Goal: Task Accomplishment & Management: Manage account settings

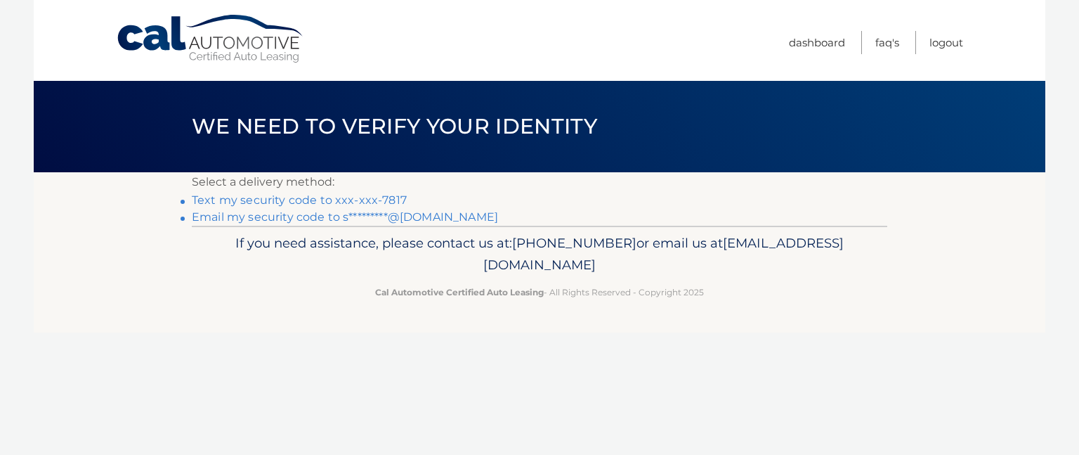
click at [426, 216] on link "Email my security code to s*********@yahoo.com" at bounding box center [345, 216] width 306 height 13
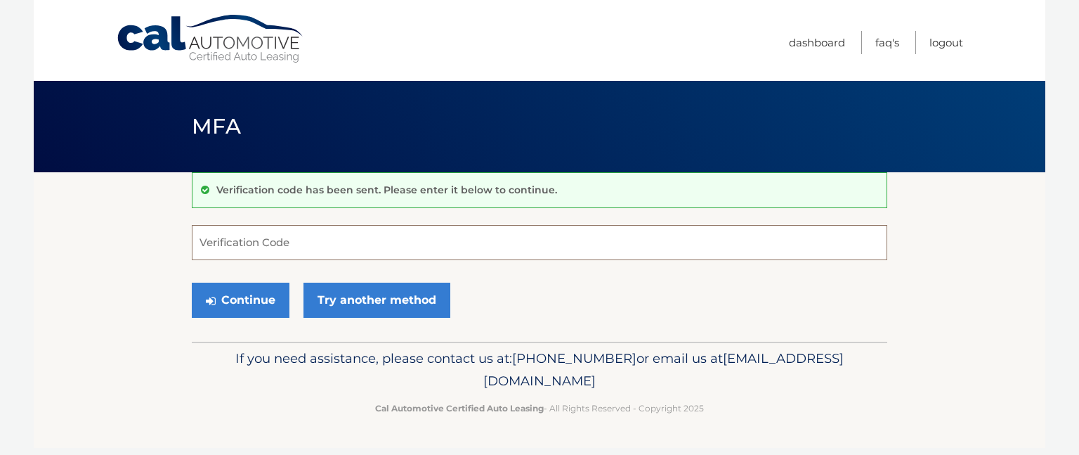
click at [318, 239] on input "Verification Code" at bounding box center [540, 242] width 696 height 35
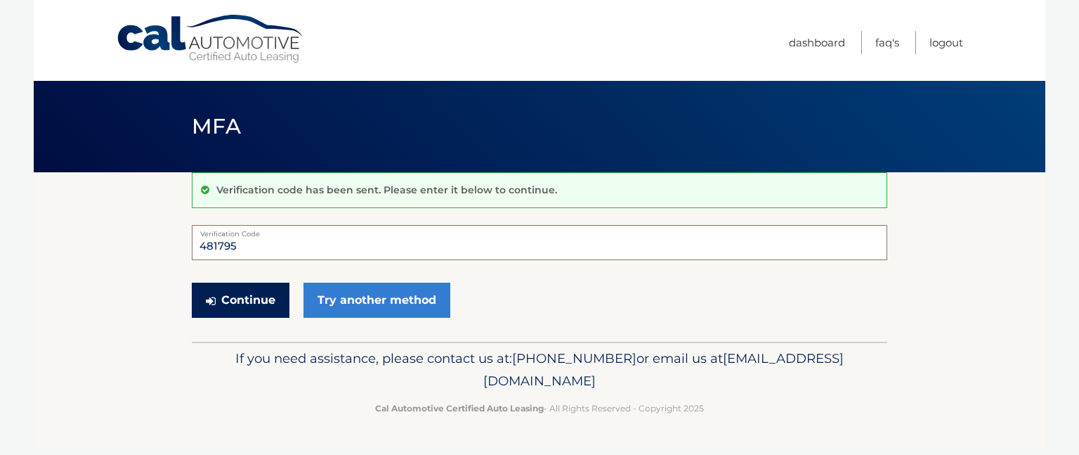
type input "481795"
click at [256, 297] on button "Continue" at bounding box center [241, 299] width 98 height 35
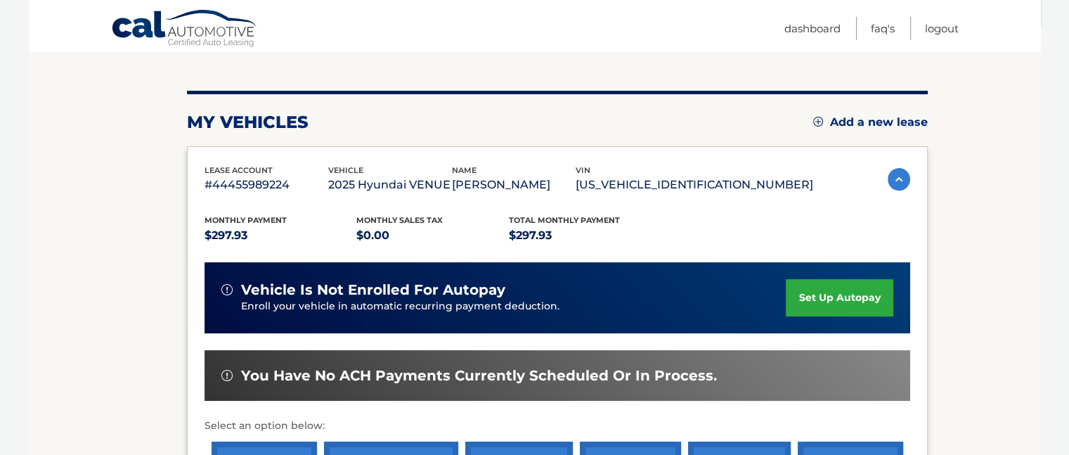
scroll to position [176, 0]
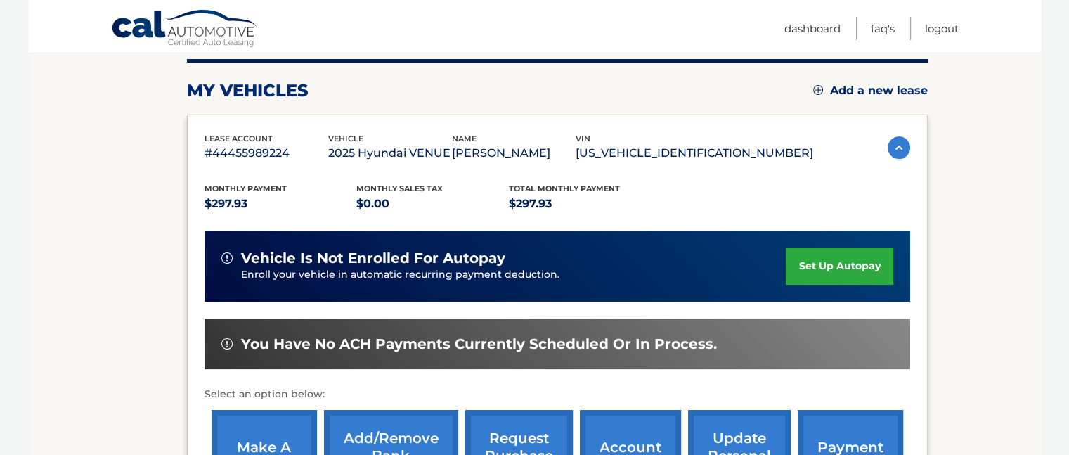
click at [815, 272] on link "set up autopay" at bounding box center [839, 265] width 107 height 37
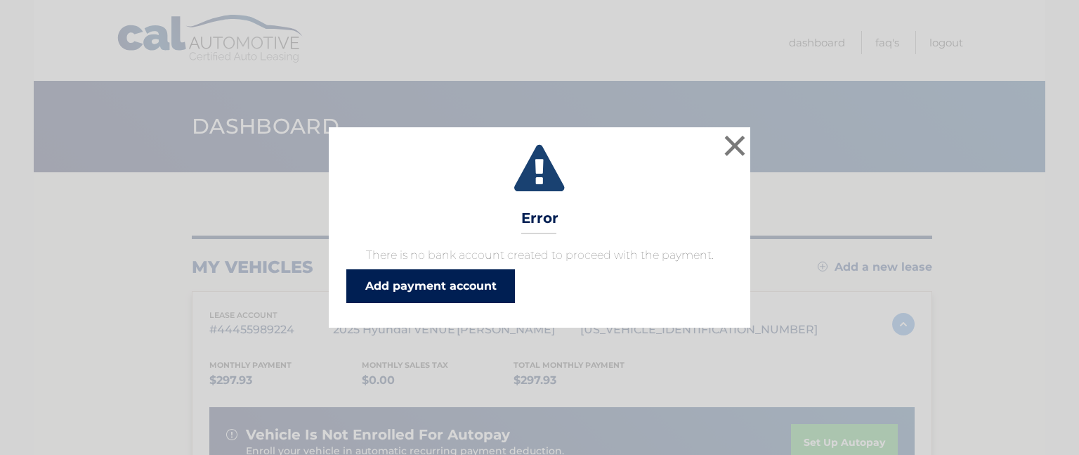
click at [488, 290] on link "Add payment account" at bounding box center [430, 286] width 169 height 34
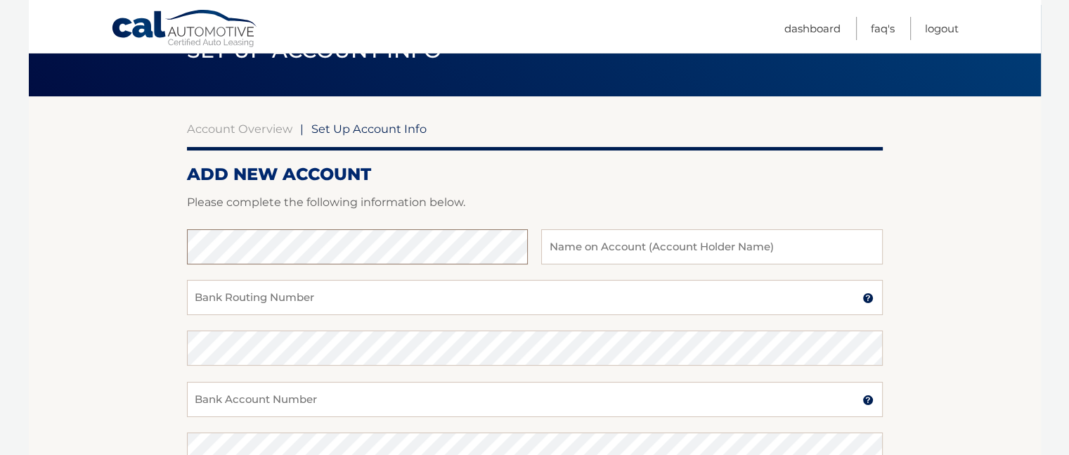
scroll to position [70, 0]
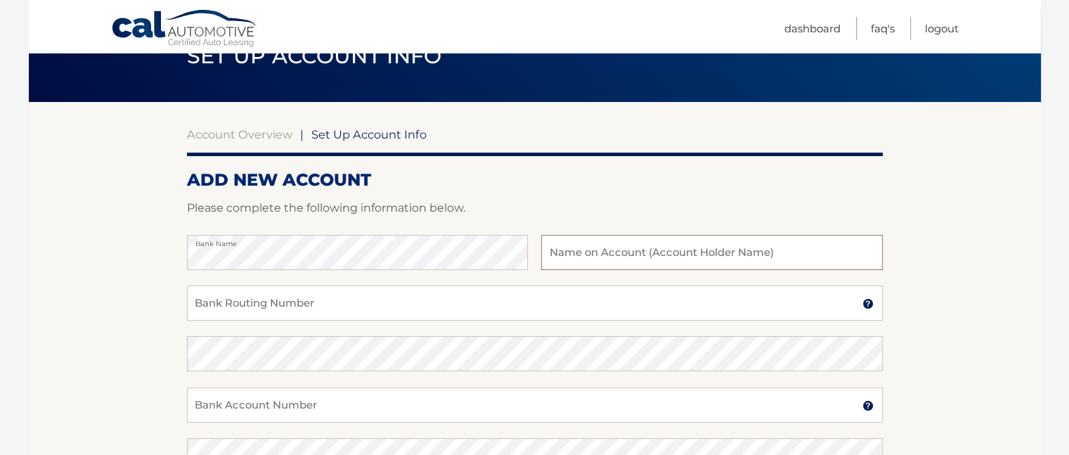
click at [592, 253] on input "text" at bounding box center [711, 252] width 341 height 35
click at [585, 254] on input "Robert LaMalfa" at bounding box center [711, 252] width 341 height 35
type input "[PERSON_NAME]"
click at [378, 312] on input "Bank Routing Number" at bounding box center [535, 302] width 696 height 35
type input "231372691"
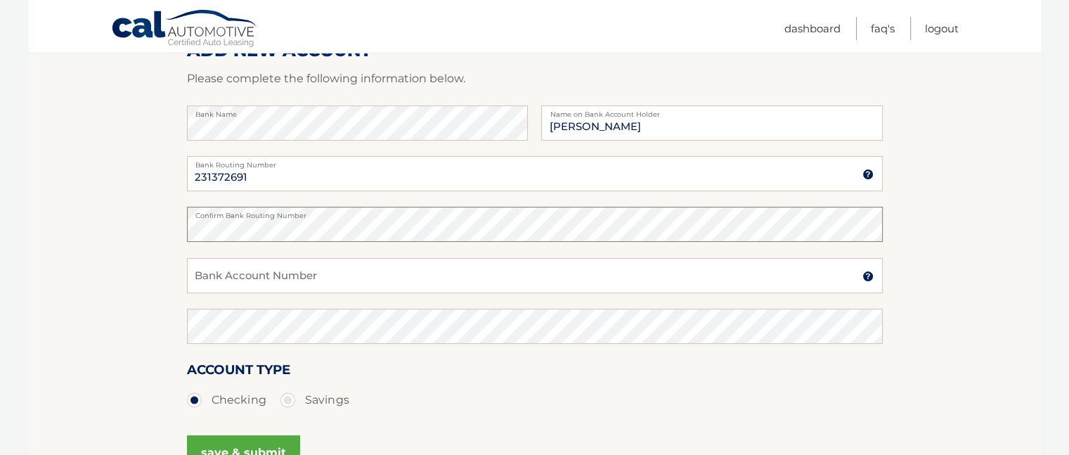
scroll to position [205, 0]
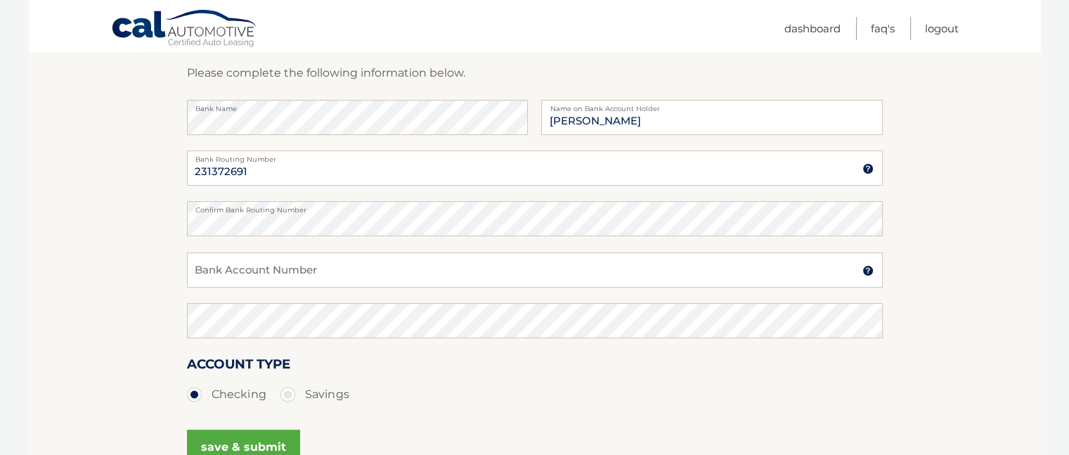
click at [384, 297] on div "Bank Account Number A 3-17-digit number at the bottom of a check or bank statem…" at bounding box center [535, 277] width 696 height 51
click at [364, 271] on input "Bank Account Number" at bounding box center [535, 269] width 696 height 35
type input "0106124407"
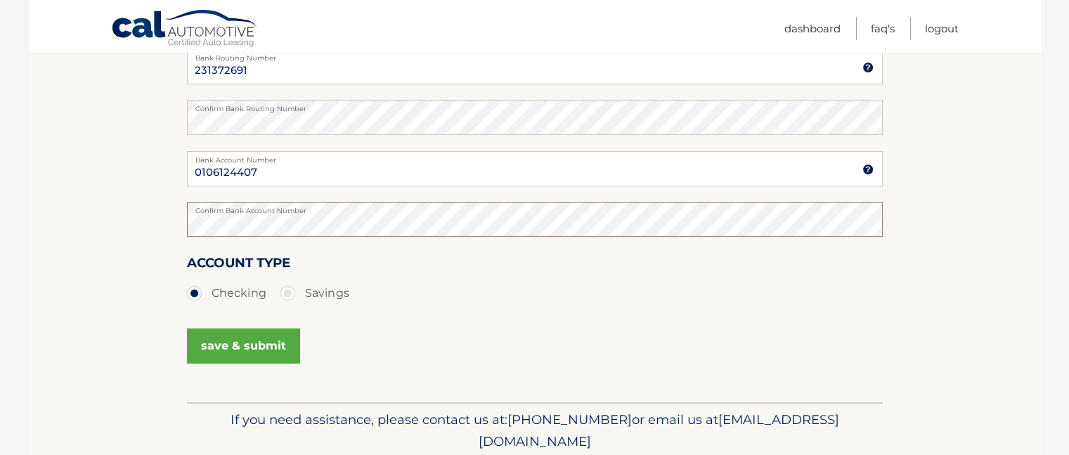
scroll to position [306, 0]
click at [256, 347] on button "save & submit" at bounding box center [243, 345] width 113 height 35
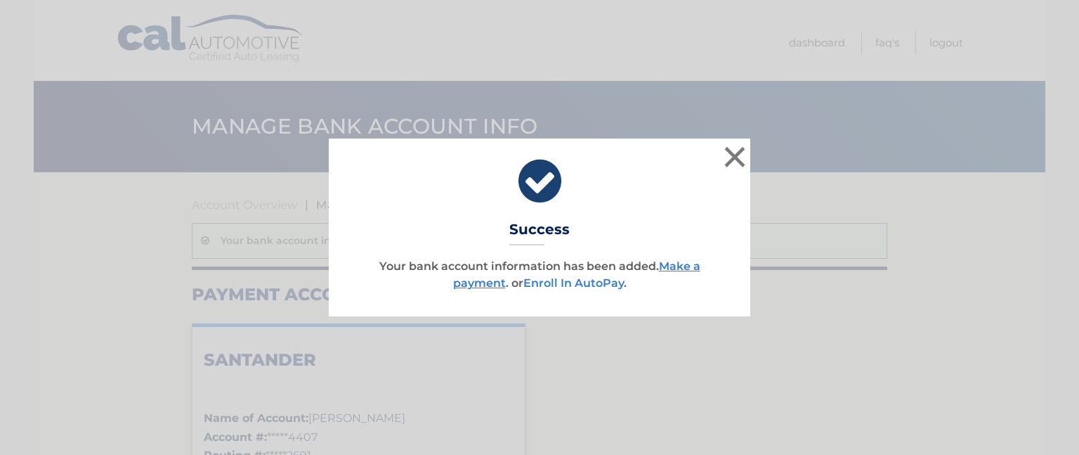
click at [561, 283] on link "Enroll In AutoPay" at bounding box center [574, 282] width 100 height 13
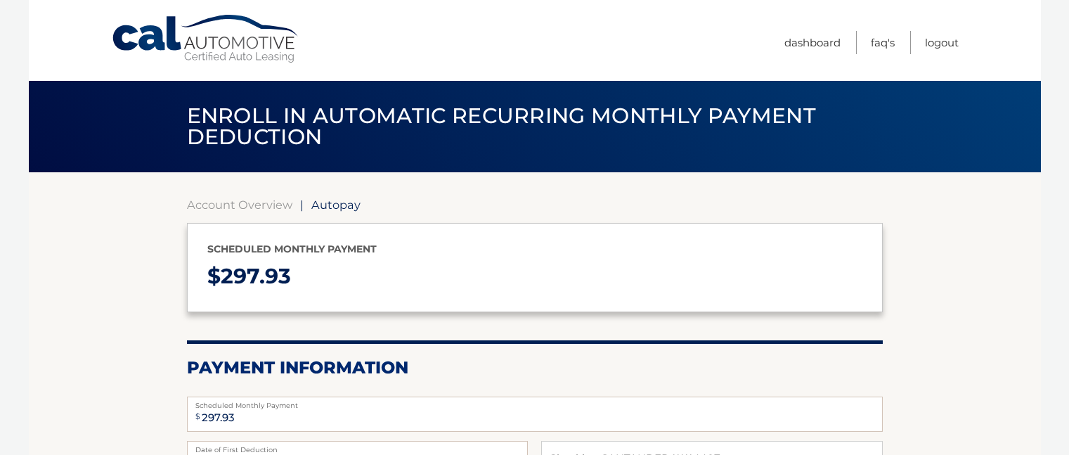
select select "OWYzYmViNGQtZDAwNy00N2YxLWI5YzYtNmNhMmUzNjU2YTE4"
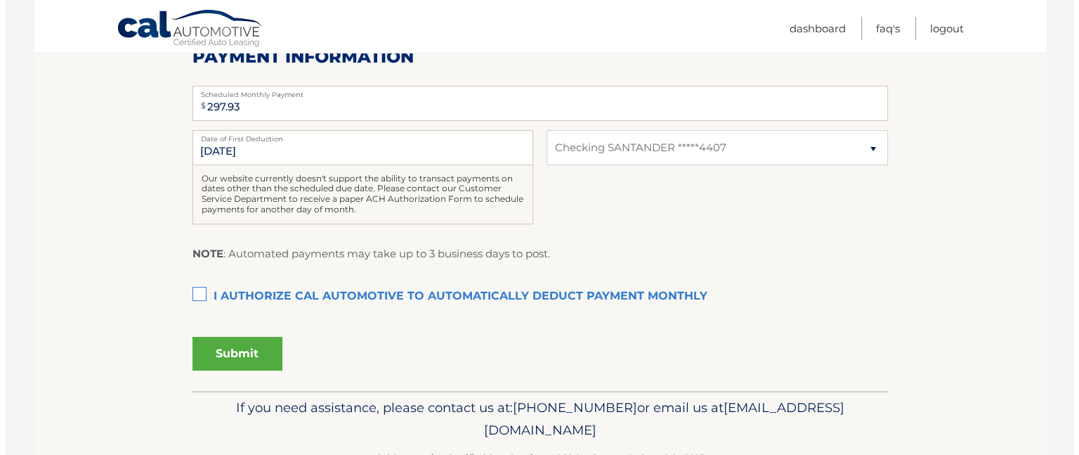
scroll to position [311, 0]
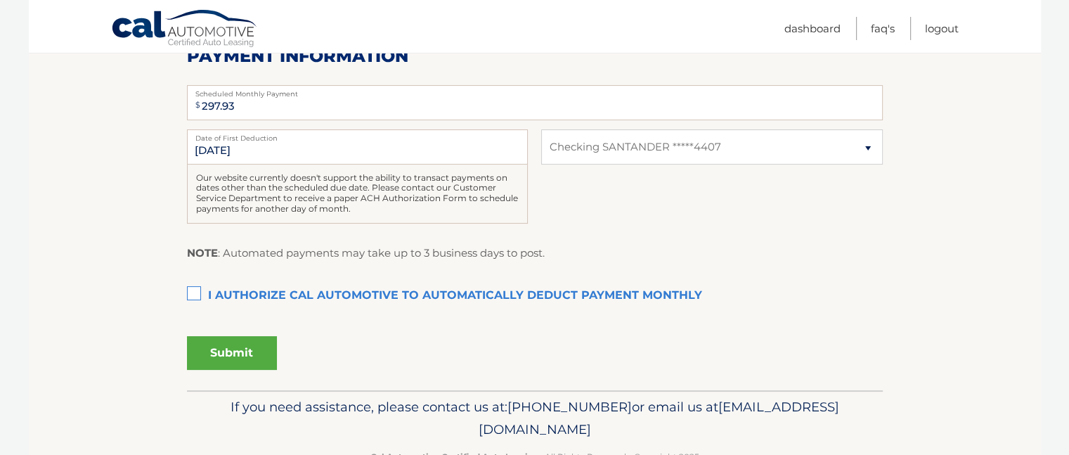
click at [191, 293] on label "I authorize cal automotive to automatically deduct payment monthly This checkbo…" at bounding box center [535, 296] width 696 height 28
click at [0, 0] on input "I authorize cal automotive to automatically deduct payment monthly This checkbo…" at bounding box center [0, 0] width 0 height 0
click at [228, 349] on button "Submit" at bounding box center [232, 353] width 90 height 34
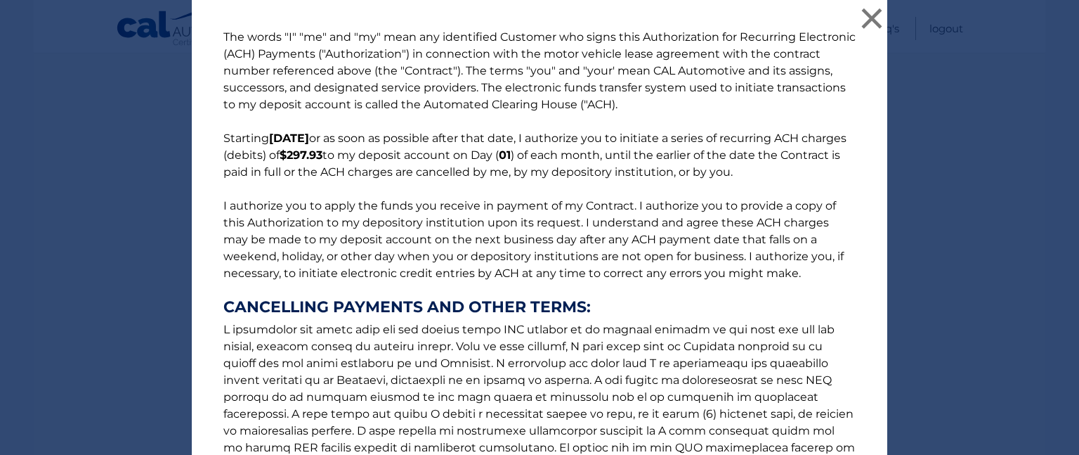
scroll to position [209, 0]
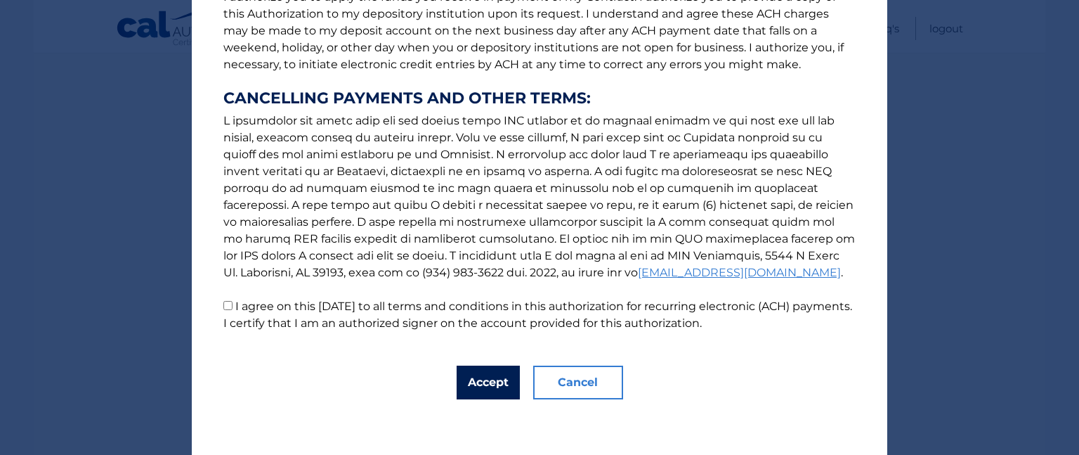
click at [467, 384] on button "Accept" at bounding box center [488, 382] width 63 height 34
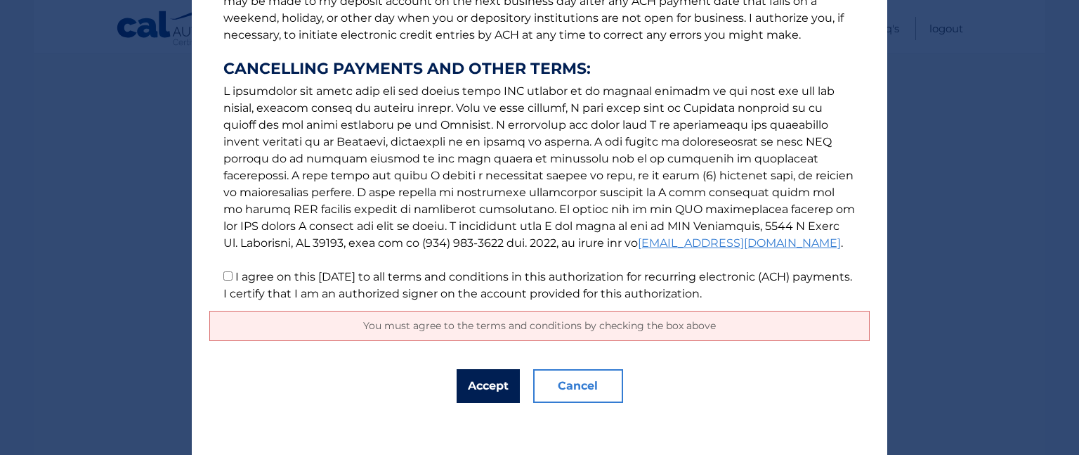
scroll to position [242, 0]
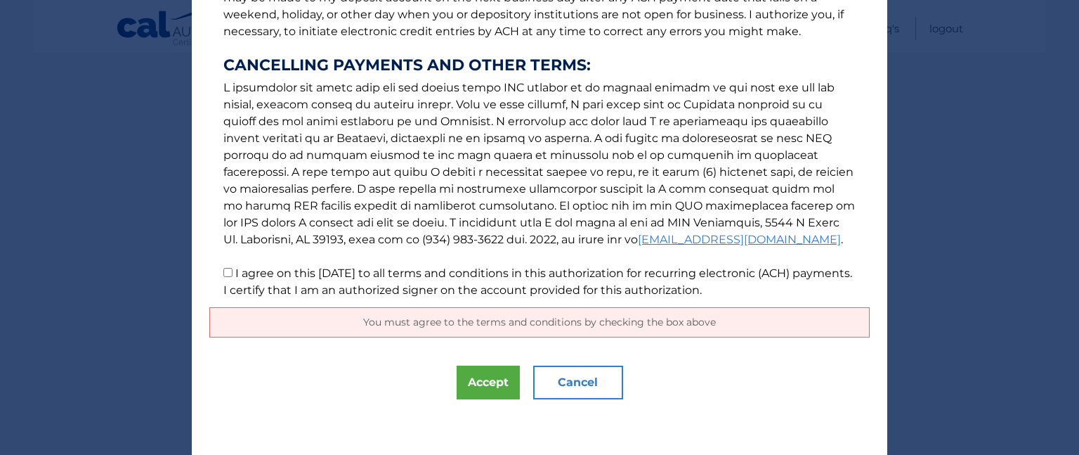
click at [223, 269] on input "I agree on this 10/02/2025 to all terms and conditions in this authorization fo…" at bounding box center [227, 272] width 9 height 9
checkbox input "true"
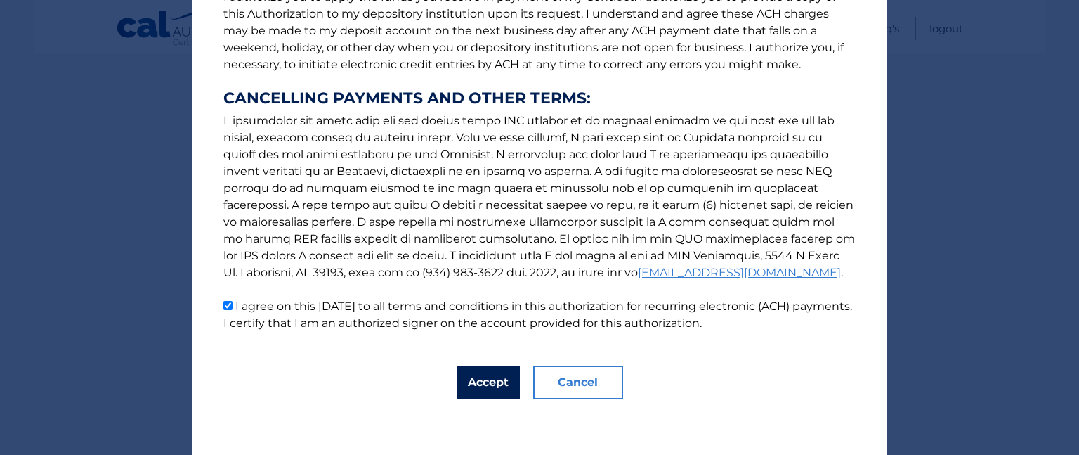
click at [486, 386] on button "Accept" at bounding box center [488, 382] width 63 height 34
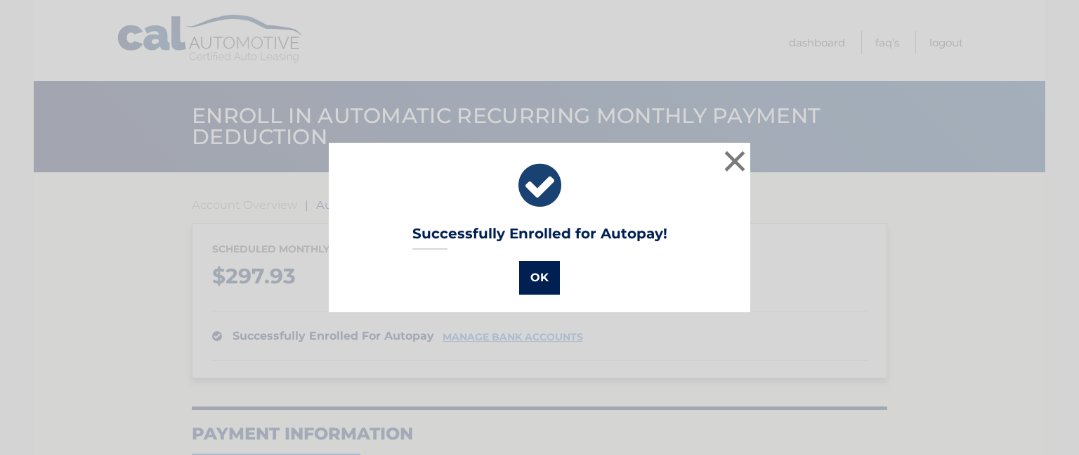
click at [533, 282] on button "OK" at bounding box center [539, 278] width 41 height 34
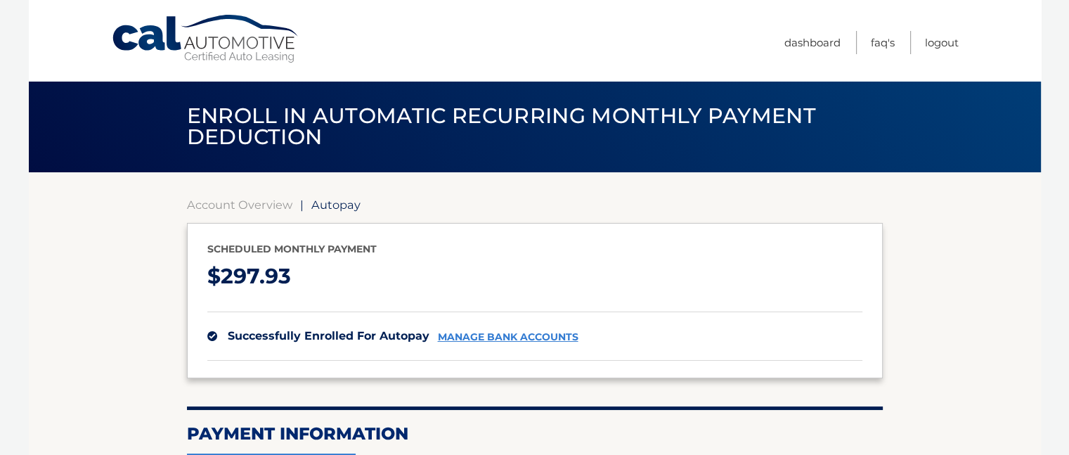
scroll to position [171, 0]
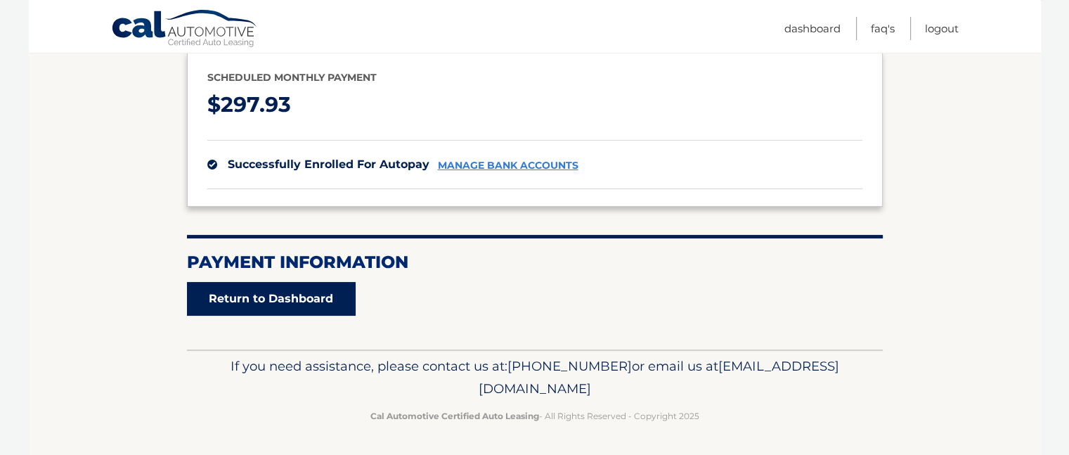
click at [293, 296] on link "Return to Dashboard" at bounding box center [271, 299] width 169 height 34
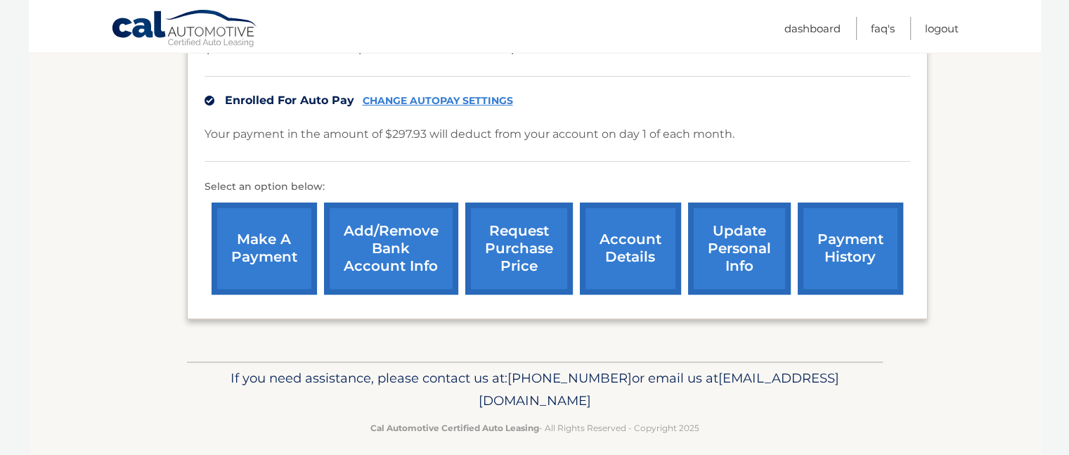
scroll to position [343, 0]
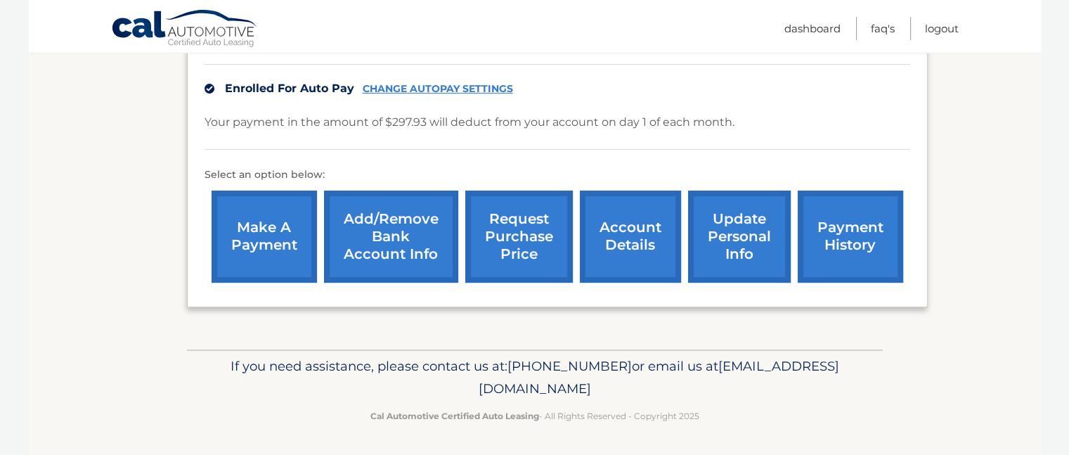
click at [273, 235] on link "make a payment" at bounding box center [264, 236] width 105 height 92
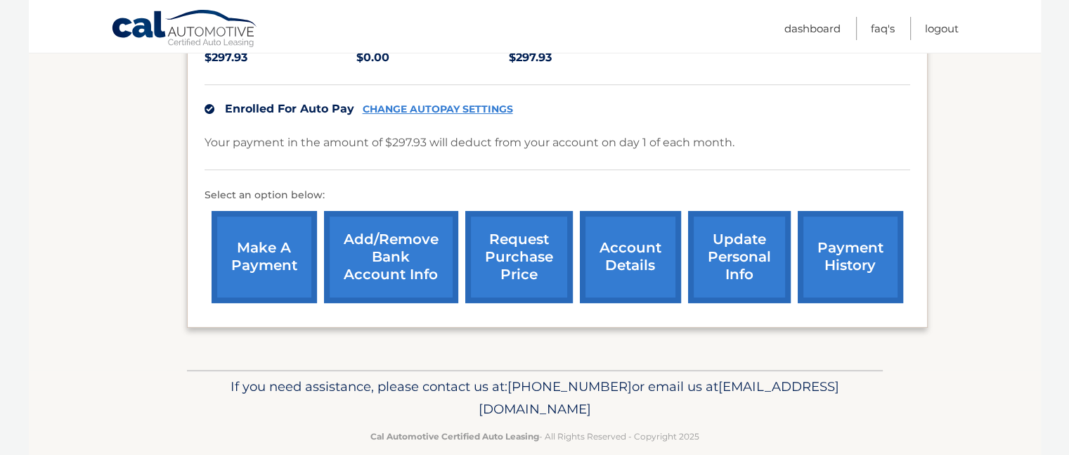
scroll to position [334, 0]
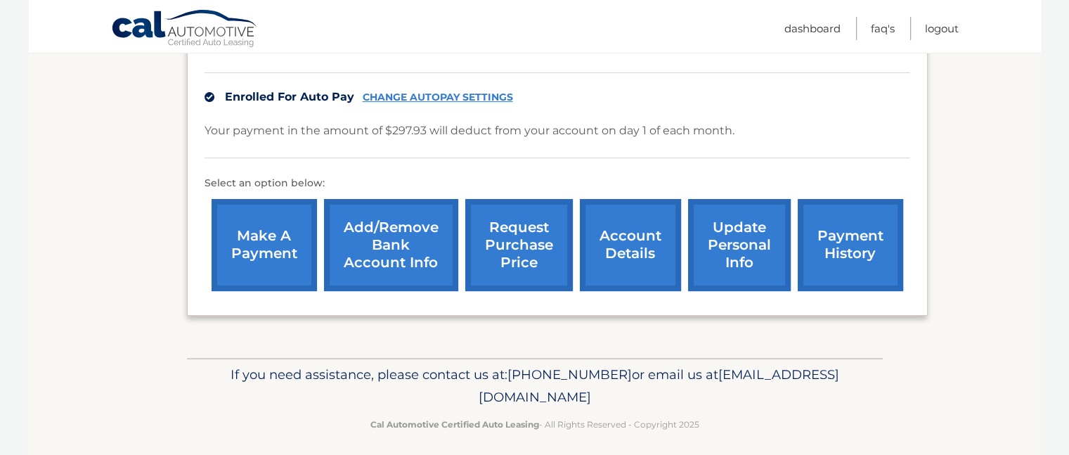
click at [840, 259] on link "payment history" at bounding box center [850, 245] width 105 height 92
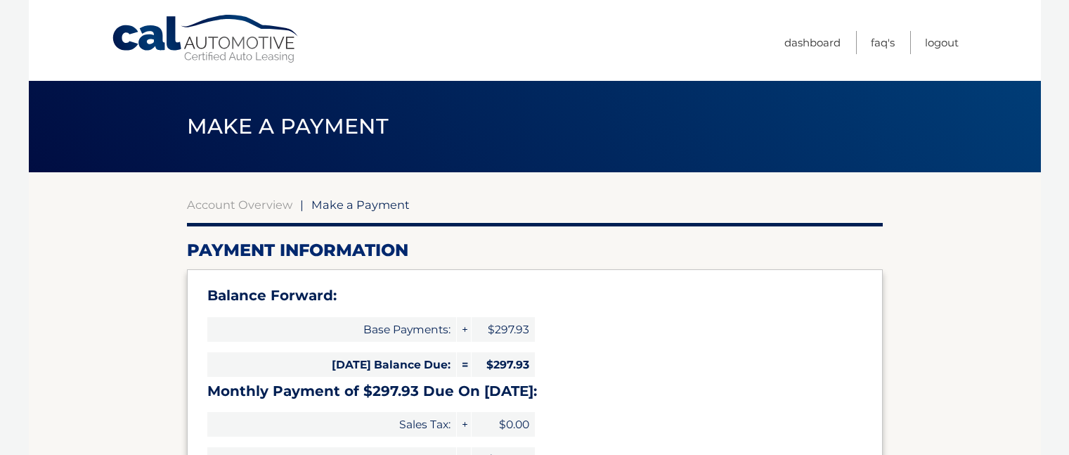
select select "OWYzYmViNGQtZDAwNy00N2YxLWI5YzYtNmNhMmUzNjU2YTE4"
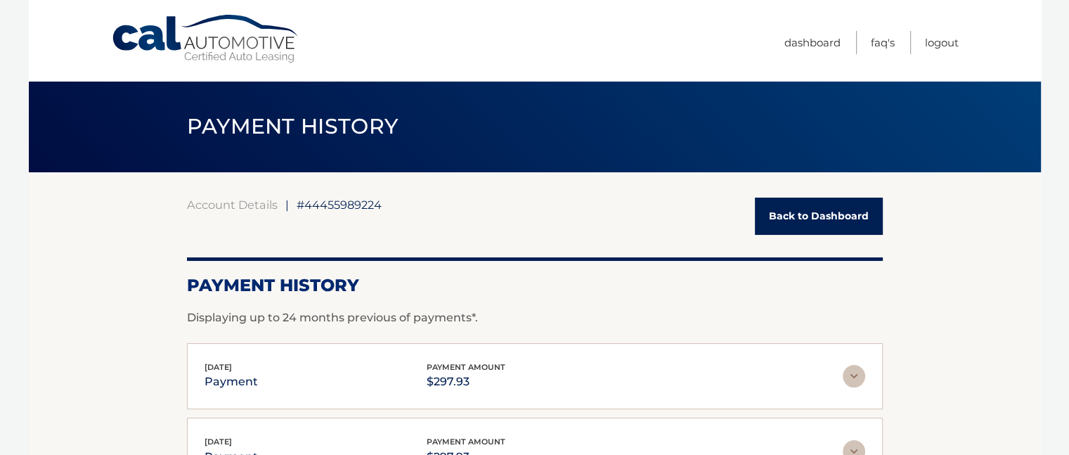
click at [778, 216] on link "Back to Dashboard" at bounding box center [819, 215] width 128 height 37
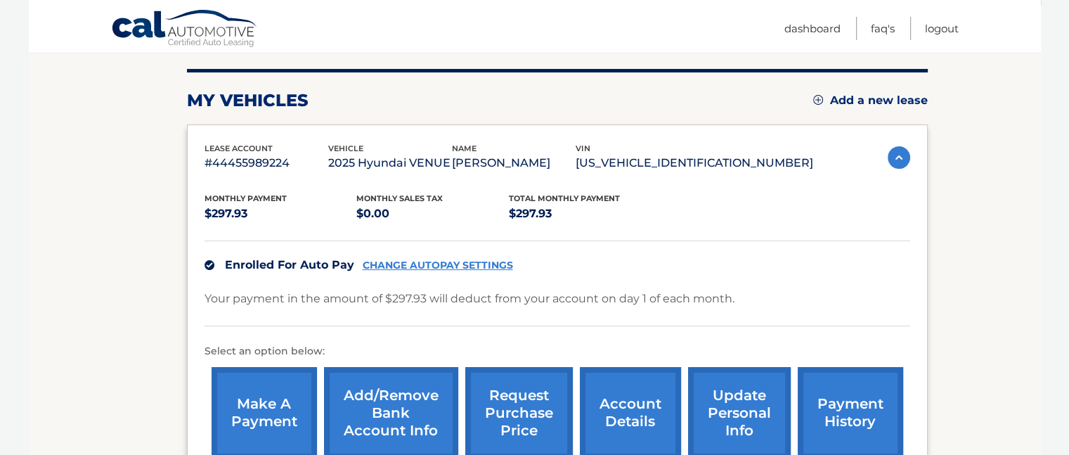
scroll to position [210, 0]
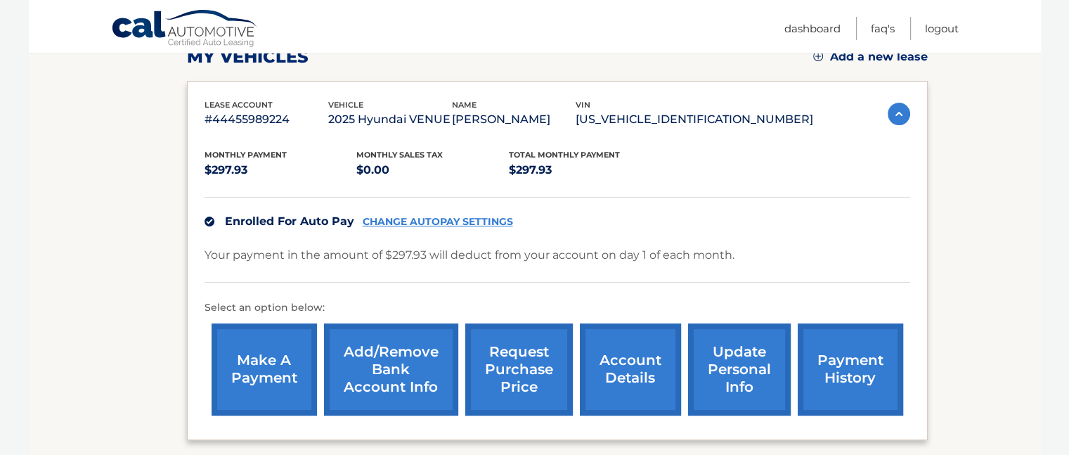
click at [268, 391] on link "make a payment" at bounding box center [264, 369] width 105 height 92
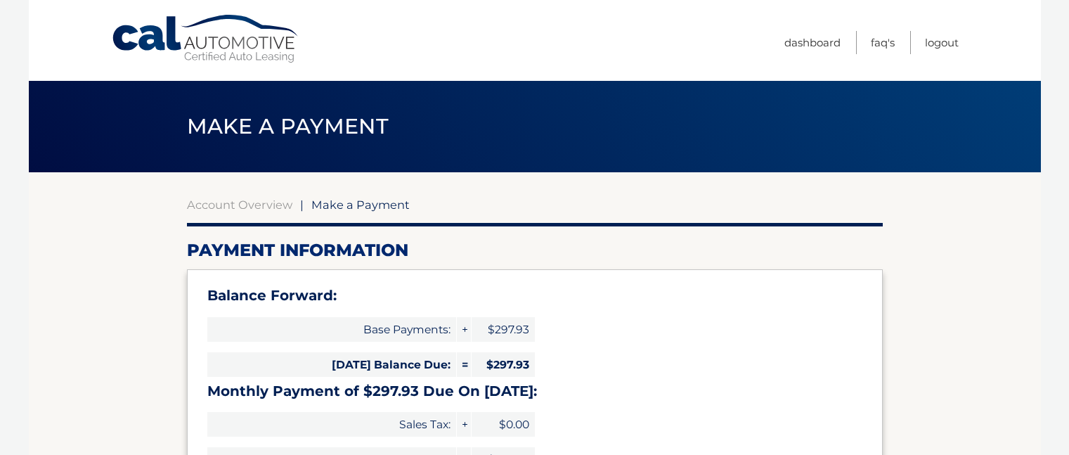
select select "OWYzYmViNGQtZDAwNy00N2YxLWI5YzYtNmNhMmUzNjU2YTE4"
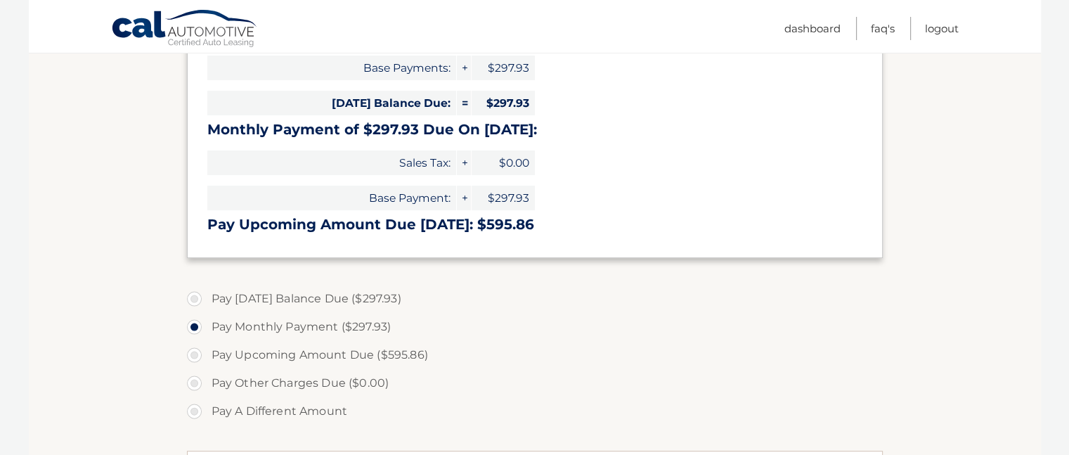
scroll to position [262, 0]
click at [195, 294] on label "Pay Today's Balance Due ($297.93)" at bounding box center [535, 298] width 696 height 28
click at [195, 294] on input "Pay Today's Balance Due ($297.93)" at bounding box center [200, 295] width 14 height 22
radio input "true"
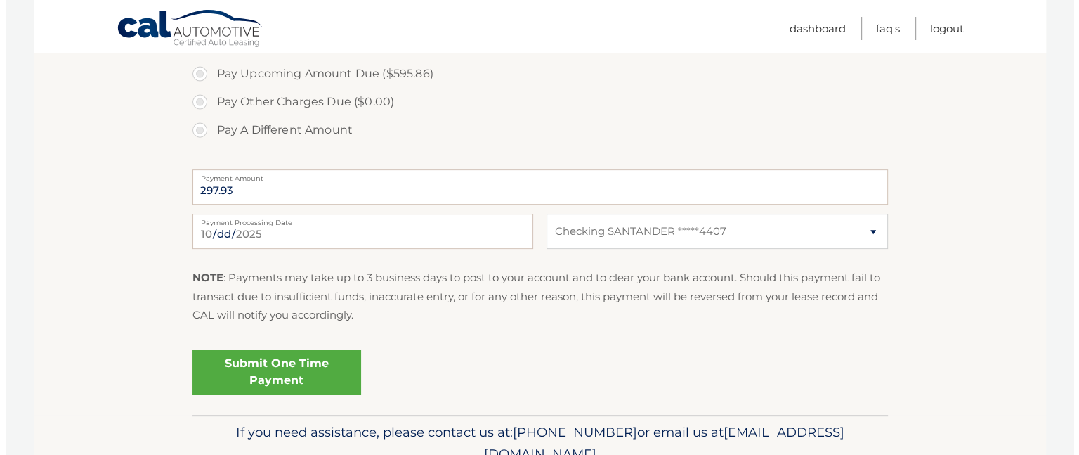
scroll to position [554, 0]
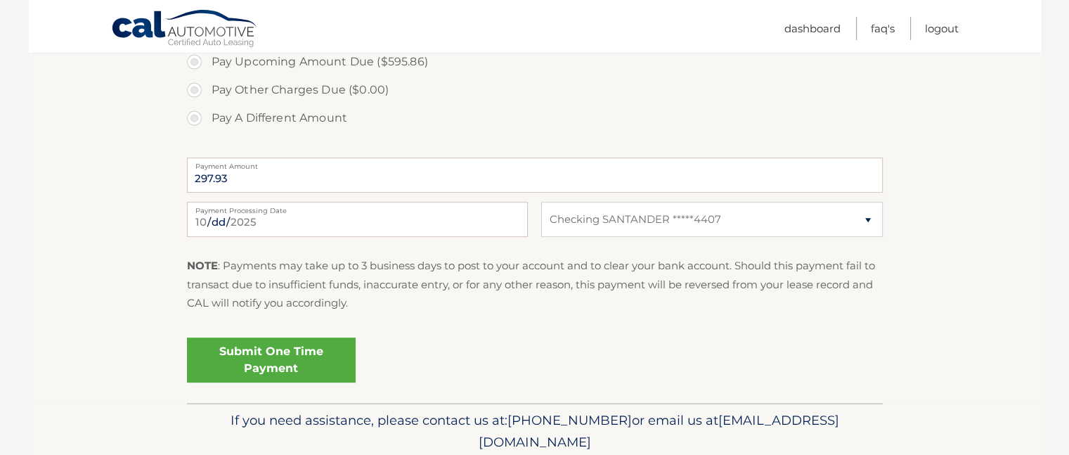
click at [297, 360] on link "Submit One Time Payment" at bounding box center [271, 359] width 169 height 45
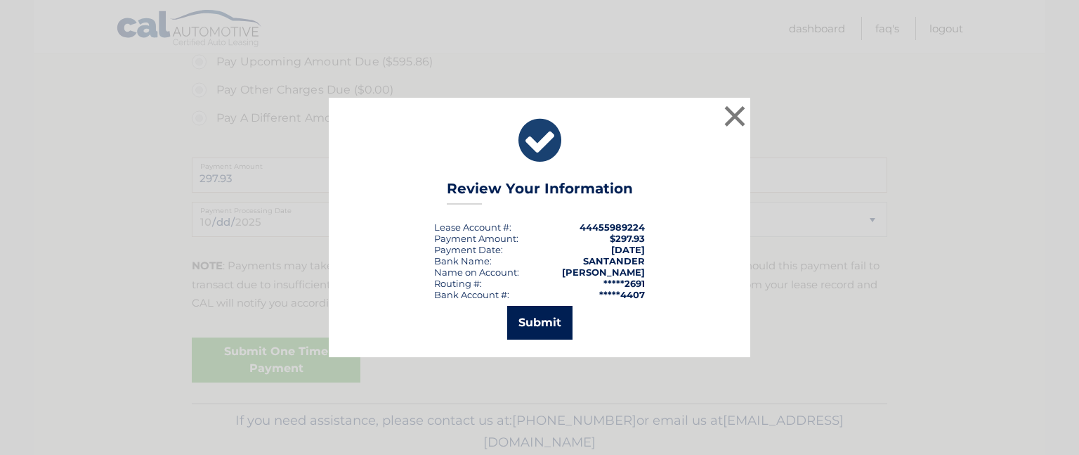
click at [542, 324] on button "Submit" at bounding box center [539, 323] width 65 height 34
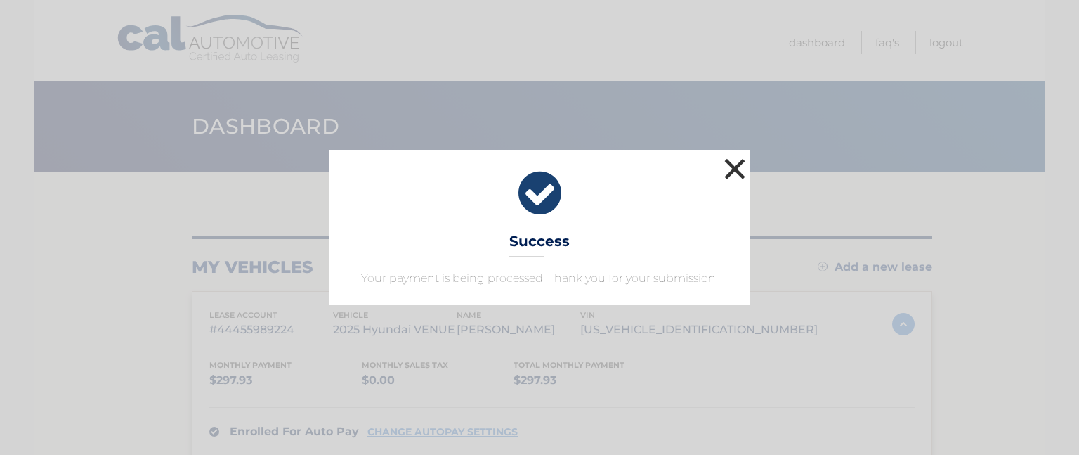
click at [736, 170] on button "×" at bounding box center [735, 169] width 28 height 28
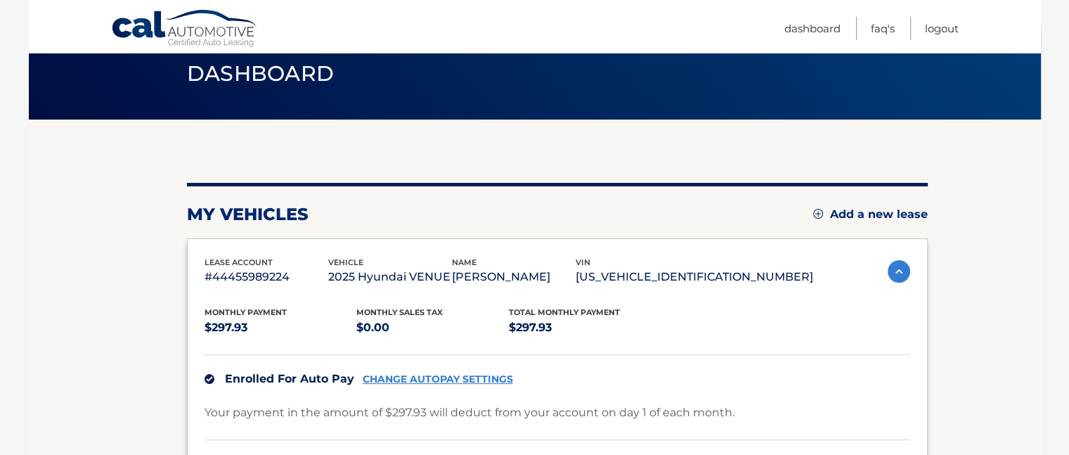
scroll to position [53, 0]
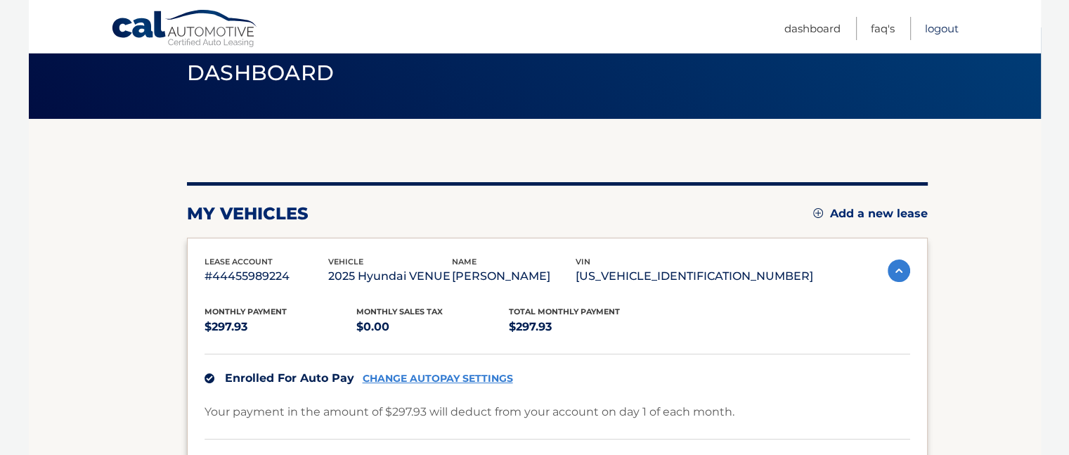
click at [936, 25] on link "Logout" at bounding box center [942, 28] width 34 height 23
